Goal: Check status: Check status

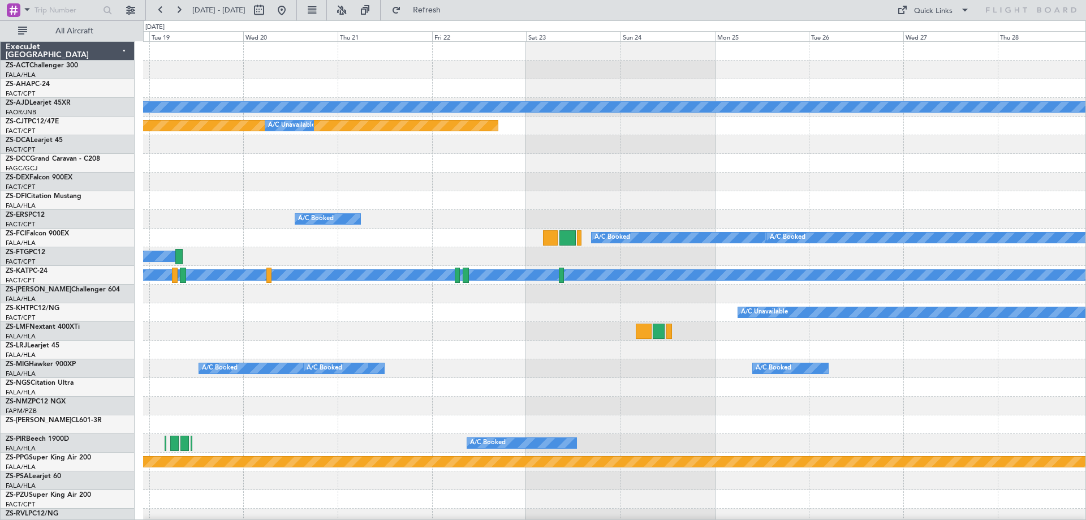
click at [527, 208] on div at bounding box center [614, 200] width 943 height 19
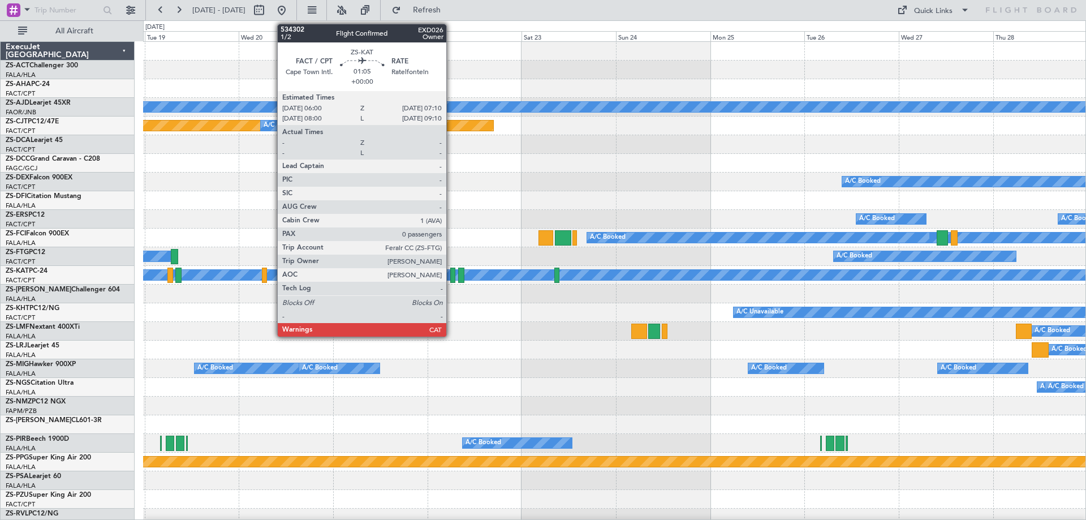
click at [452, 274] on div at bounding box center [452, 275] width 5 height 15
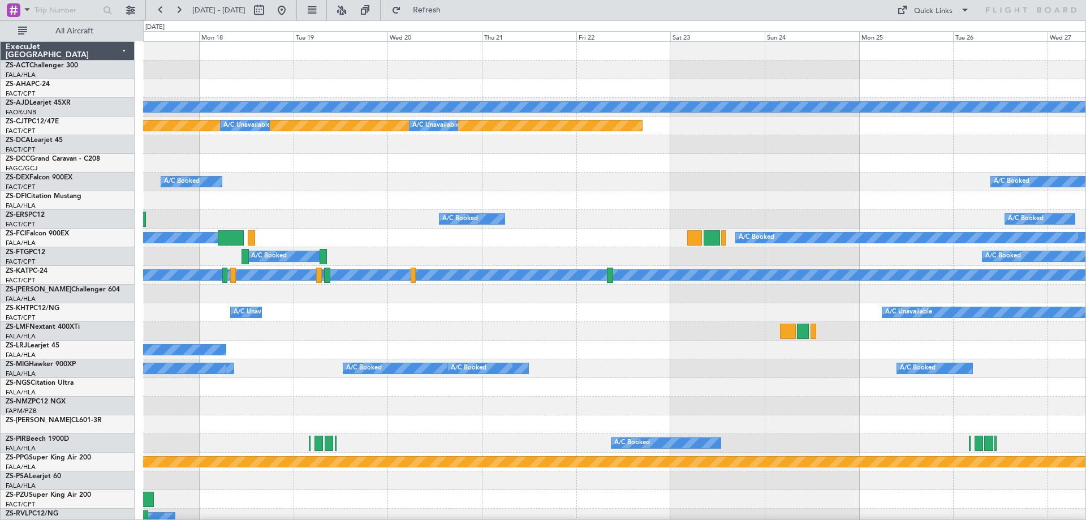
click at [592, 186] on div "A/C Booked A/C Booked A/C Booked" at bounding box center [614, 182] width 943 height 19
